Goal: Information Seeking & Learning: Learn about a topic

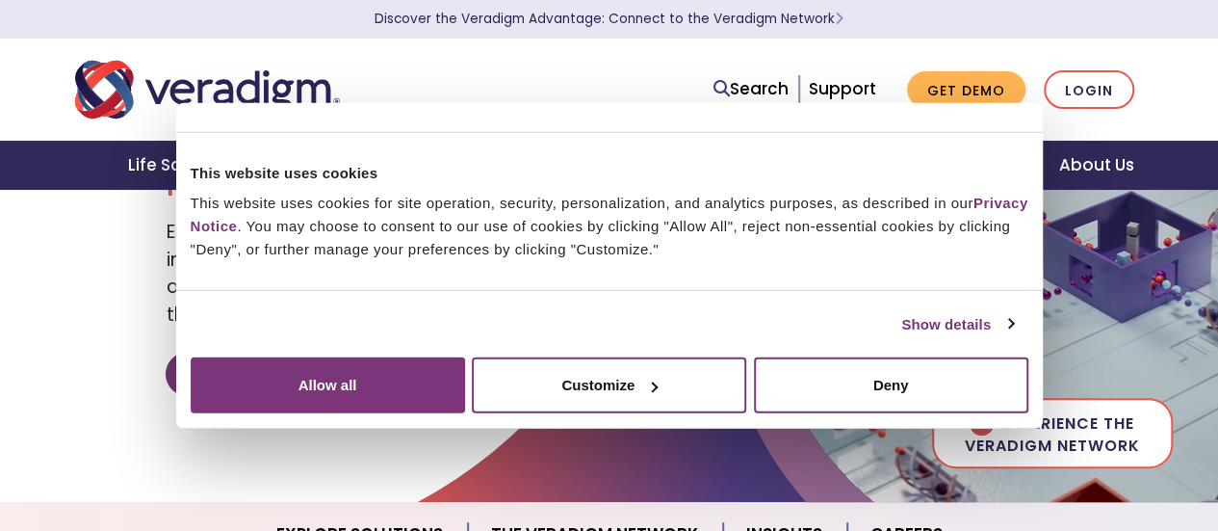
scroll to position [189, 0]
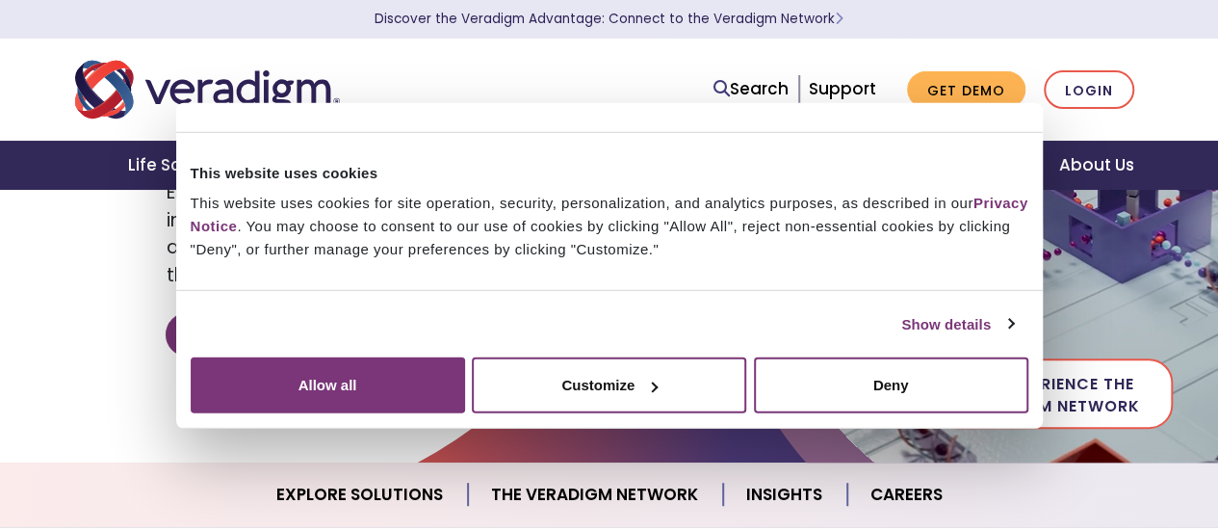
click at [1217, 122] on html "Consent Details [#IABV2SETTINGS#] About This website uses cookies This website …" at bounding box center [609, 76] width 1218 height 531
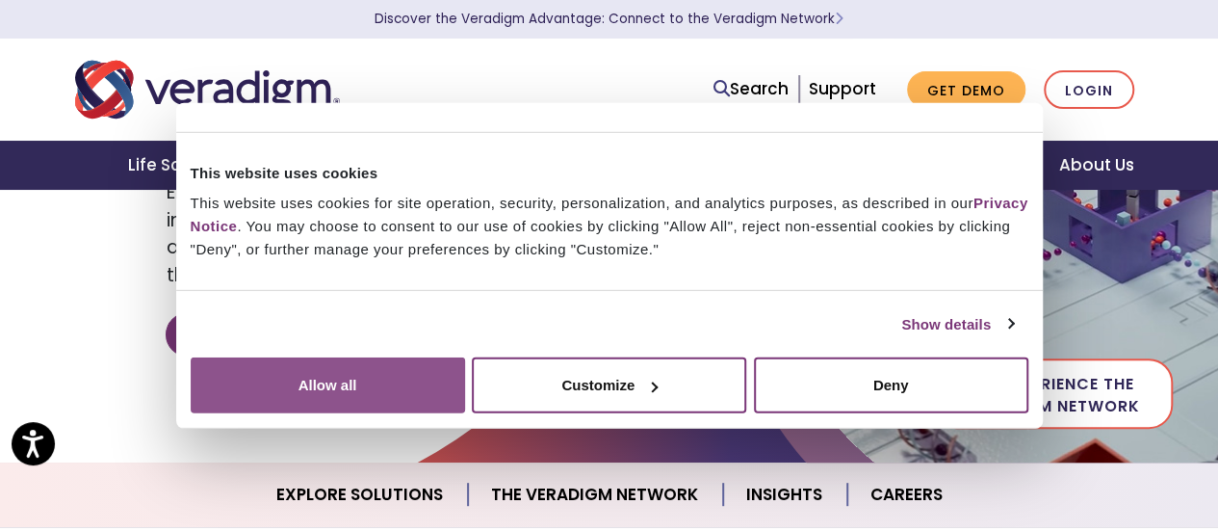
click at [465, 364] on button "Allow all" at bounding box center [328, 385] width 274 height 56
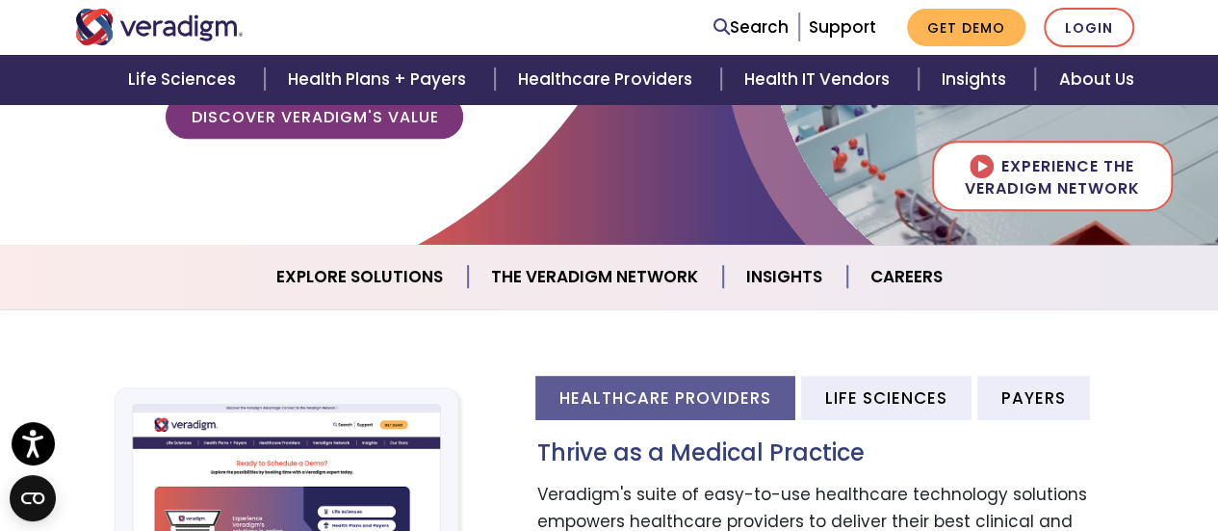
scroll to position [418, 0]
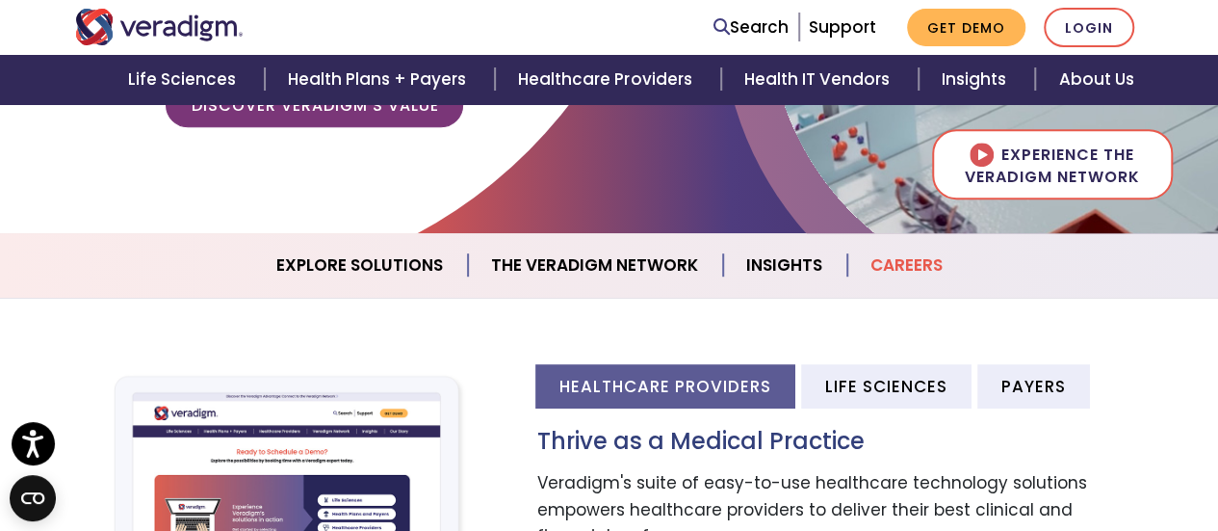
click at [913, 274] on link "Careers" at bounding box center [906, 265] width 118 height 49
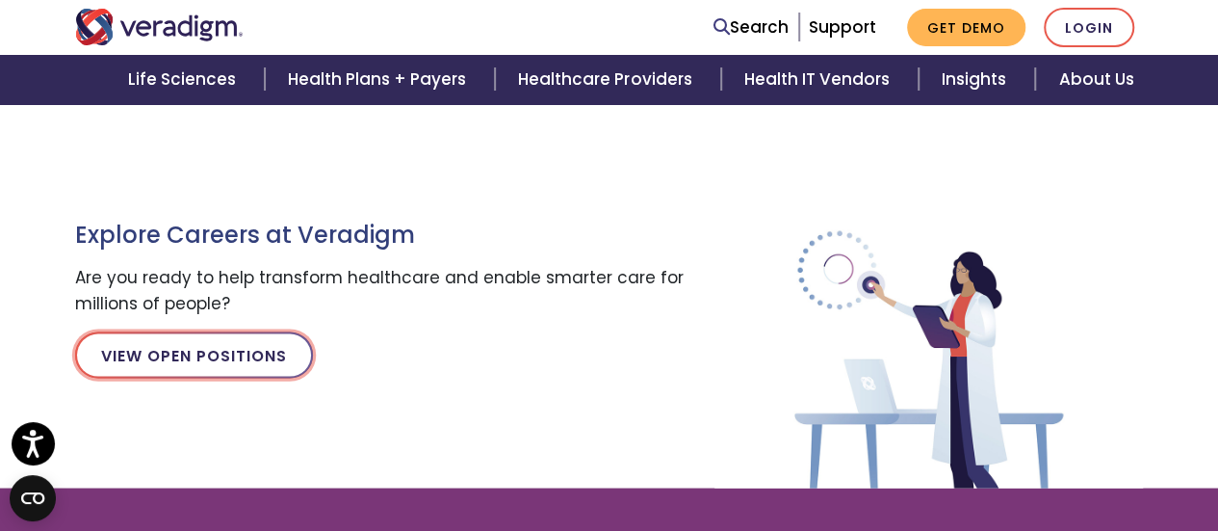
click at [285, 342] on link "View Open Positions" at bounding box center [194, 354] width 238 height 46
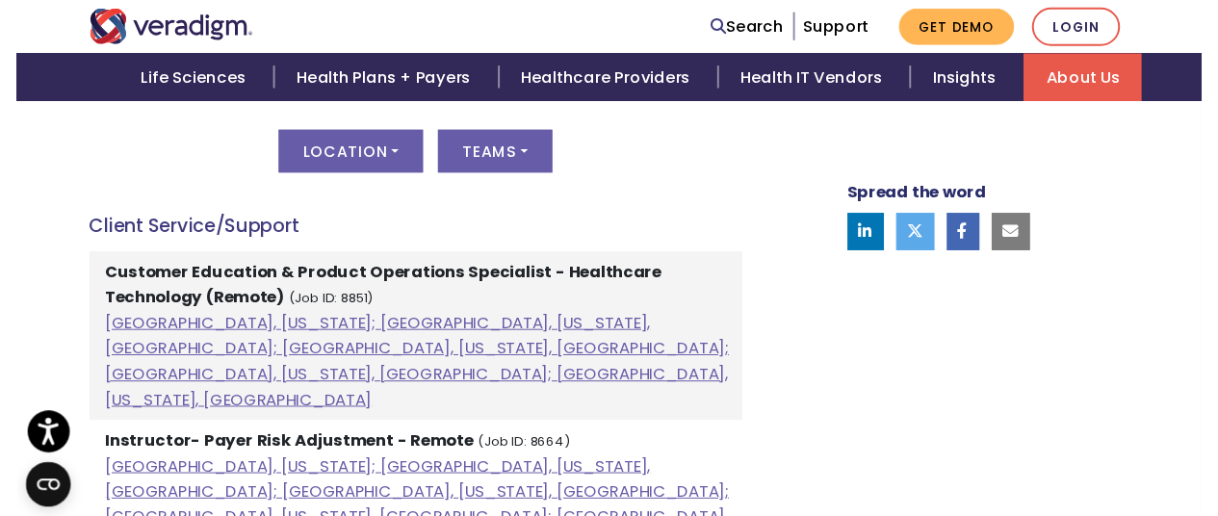
scroll to position [1078, 0]
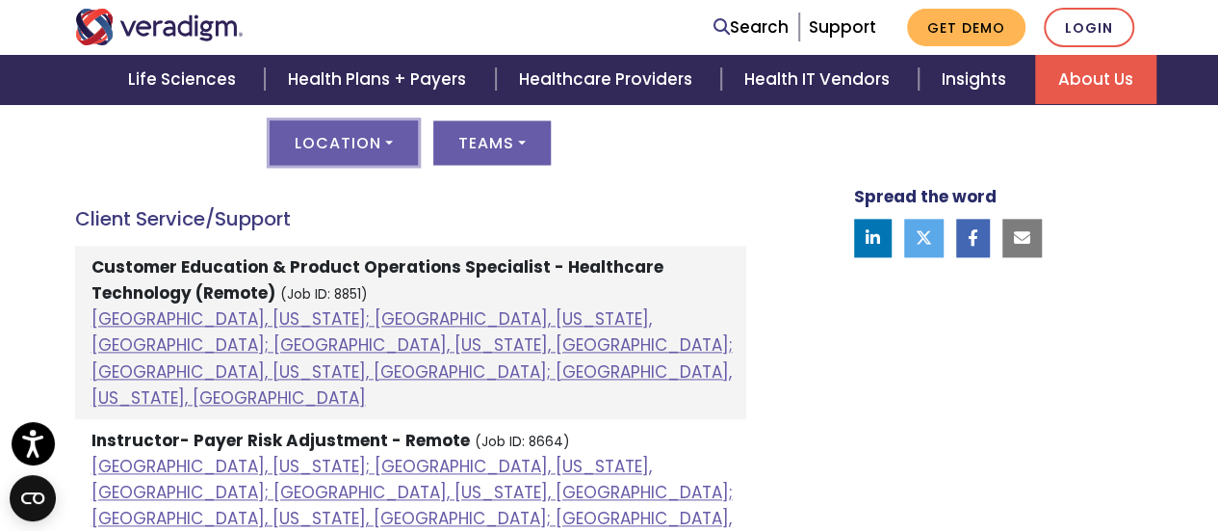
click at [400, 153] on button "Location" at bounding box center [344, 142] width 148 height 44
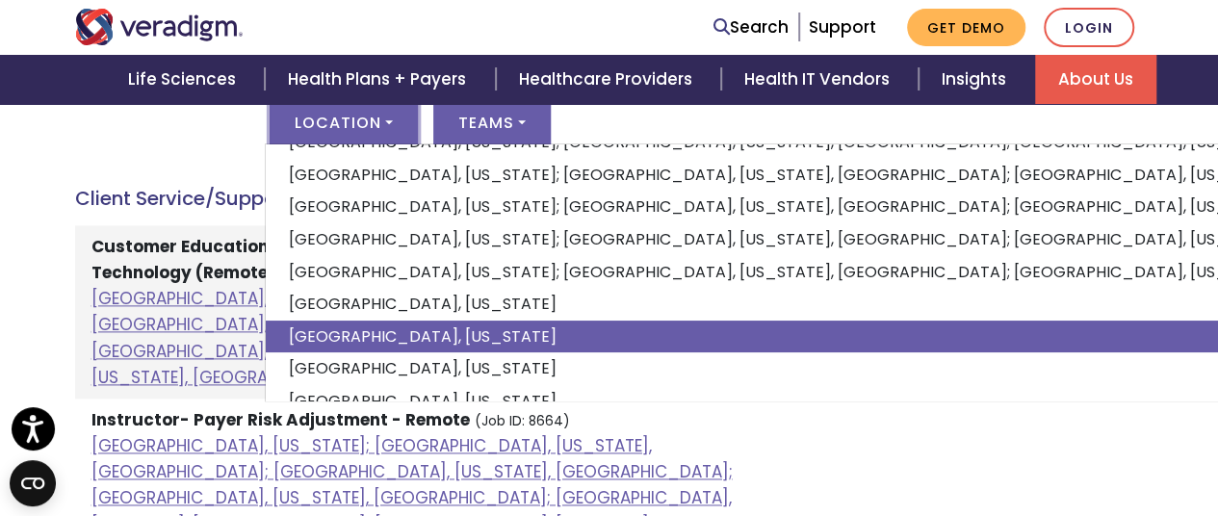
scroll to position [1094, 0]
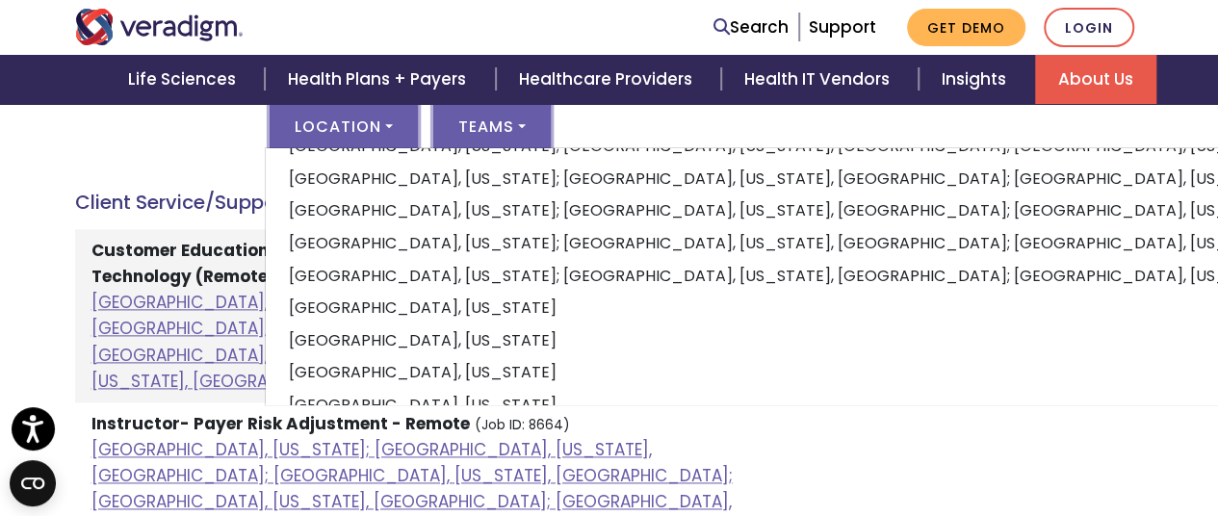
click at [537, 120] on button "Teams" at bounding box center [491, 126] width 117 height 44
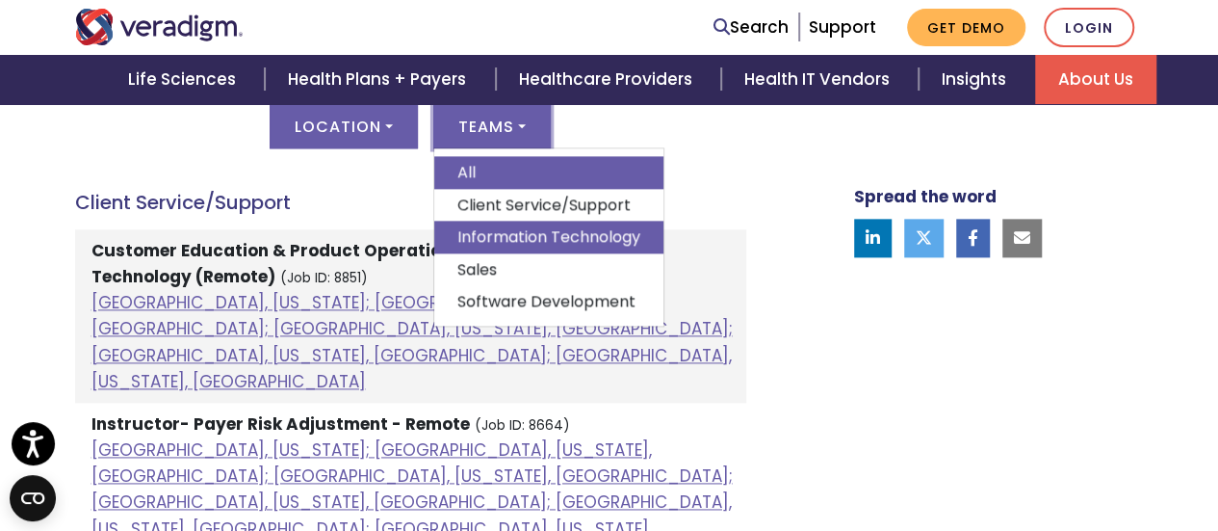
click at [568, 228] on link "Information Technology" at bounding box center [548, 237] width 229 height 33
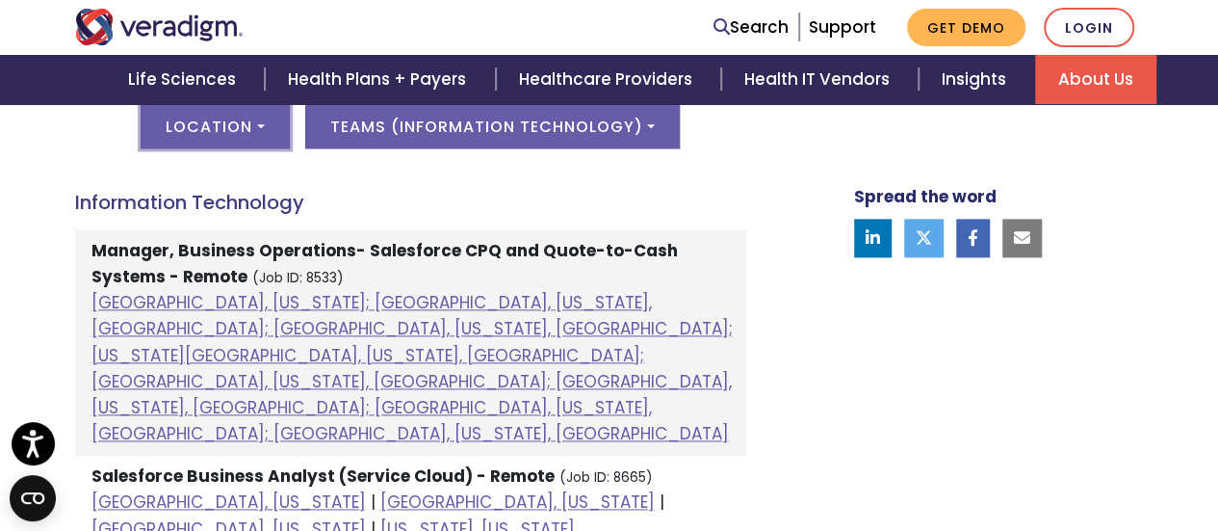
click at [281, 126] on button "Location" at bounding box center [215, 126] width 148 height 44
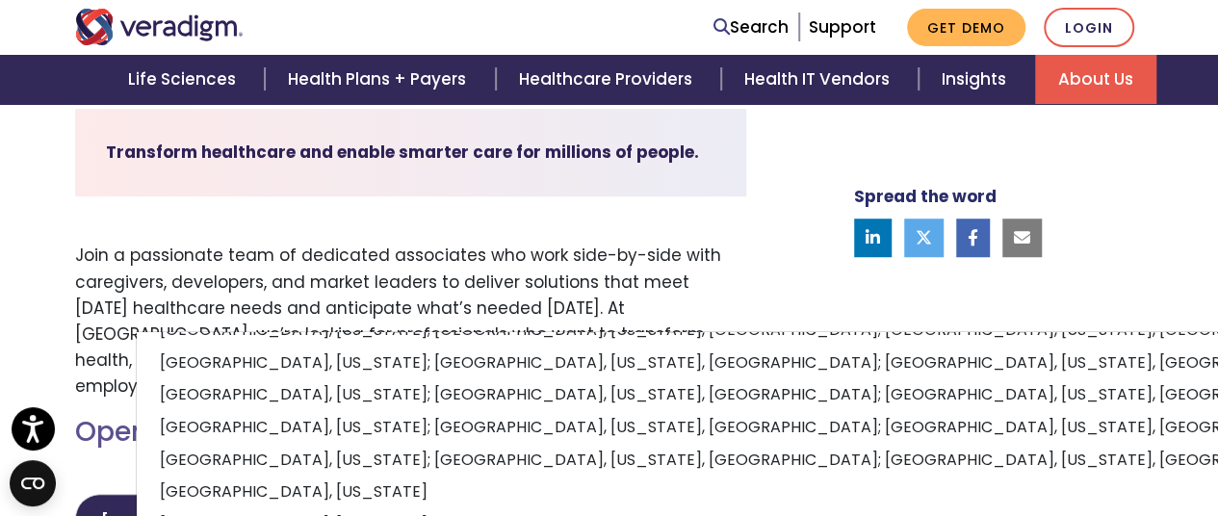
scroll to position [592, 0]
